Goal: Transaction & Acquisition: Purchase product/service

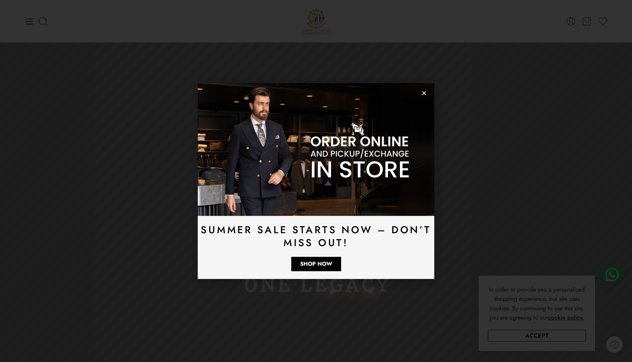
click at [426, 95] on use "Close" at bounding box center [424, 93] width 4 height 4
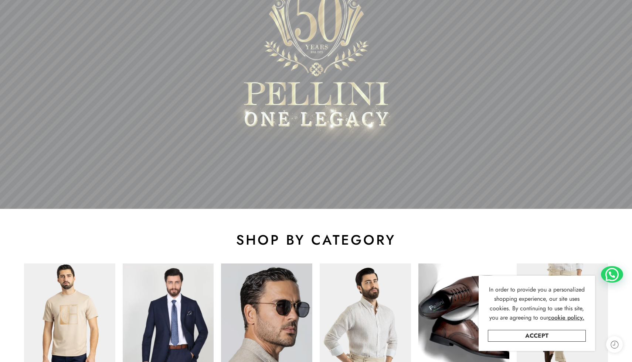
scroll to position [395, 0]
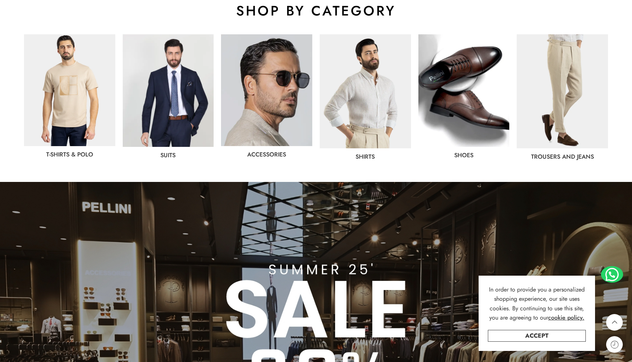
click at [562, 110] on img at bounding box center [561, 91] width 91 height 114
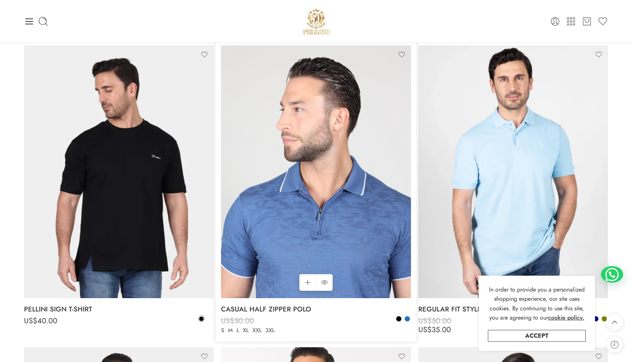
scroll to position [1865, 0]
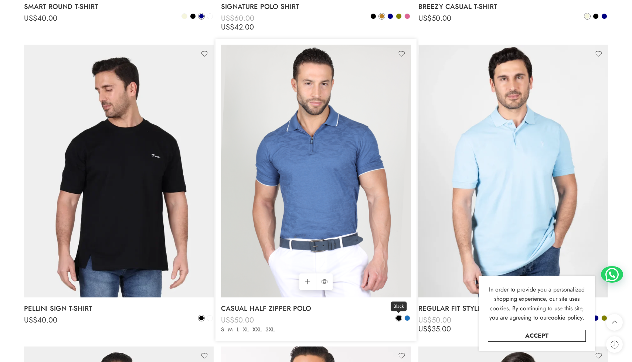
click at [399, 319] on span at bounding box center [398, 318] width 5 height 5
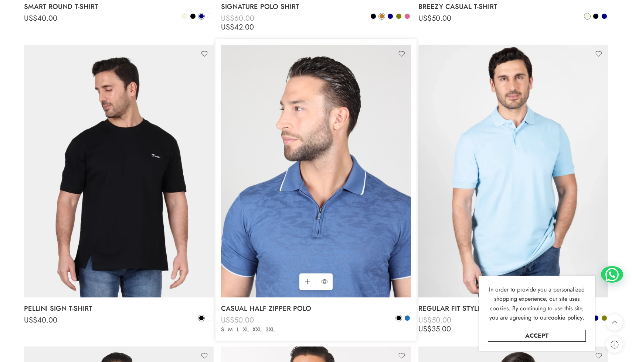
click at [283, 219] on img at bounding box center [316, 171] width 190 height 253
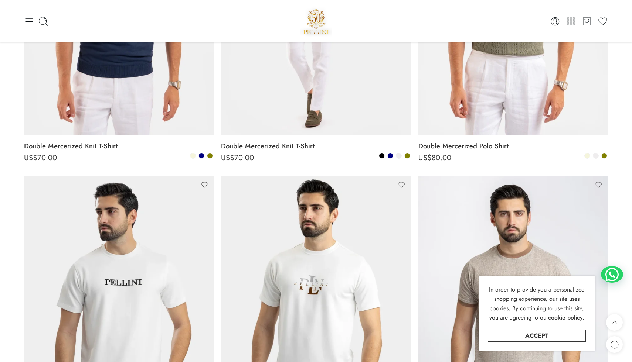
scroll to position [229, 0]
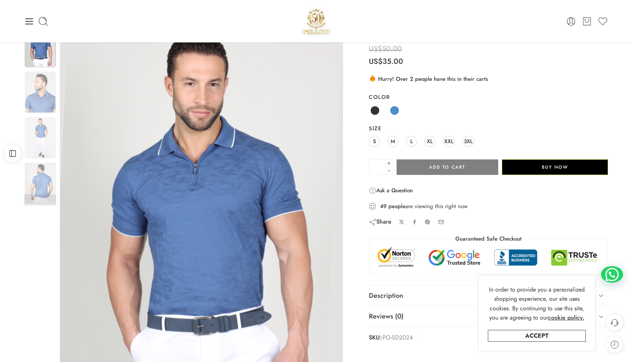
scroll to position [22, 0]
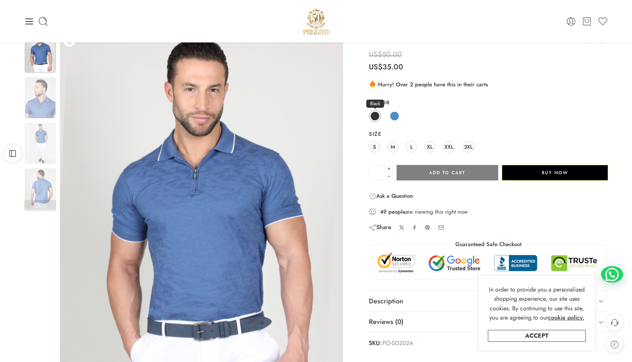
click at [372, 115] on span at bounding box center [374, 116] width 9 height 9
click at [391, 116] on span at bounding box center [394, 116] width 9 height 9
click at [373, 115] on span at bounding box center [374, 116] width 9 height 9
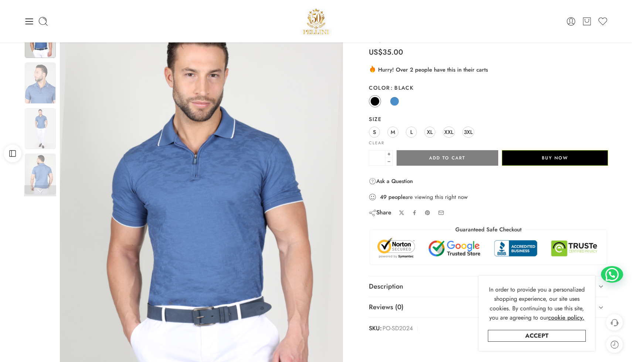
scroll to position [34, 0]
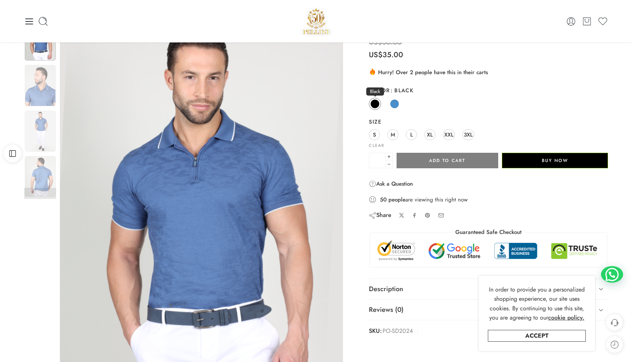
click at [376, 103] on span at bounding box center [374, 103] width 9 height 9
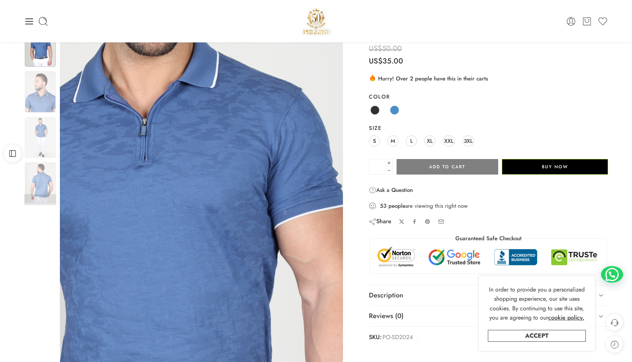
scroll to position [0, 0]
